Goal: Navigation & Orientation: Go to known website

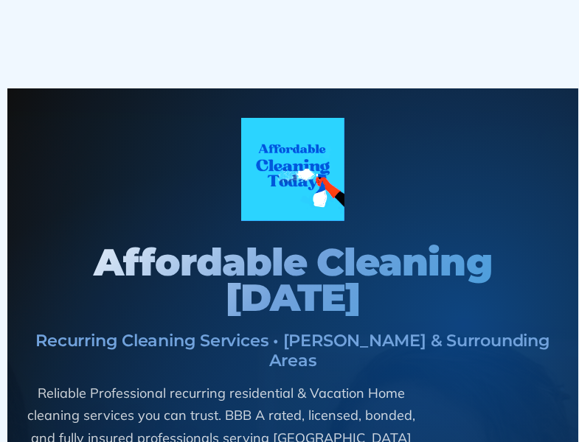
scroll to position [10125, 0]
